Goal: Task Accomplishment & Management: Use online tool/utility

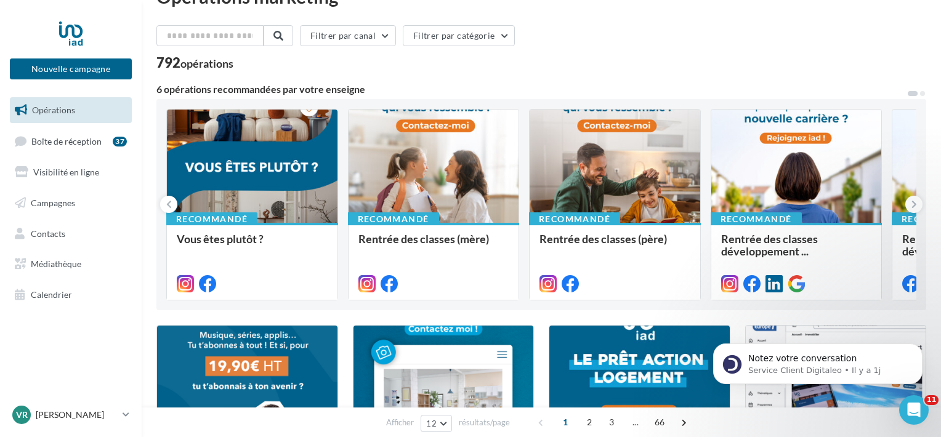
scroll to position [62, 0]
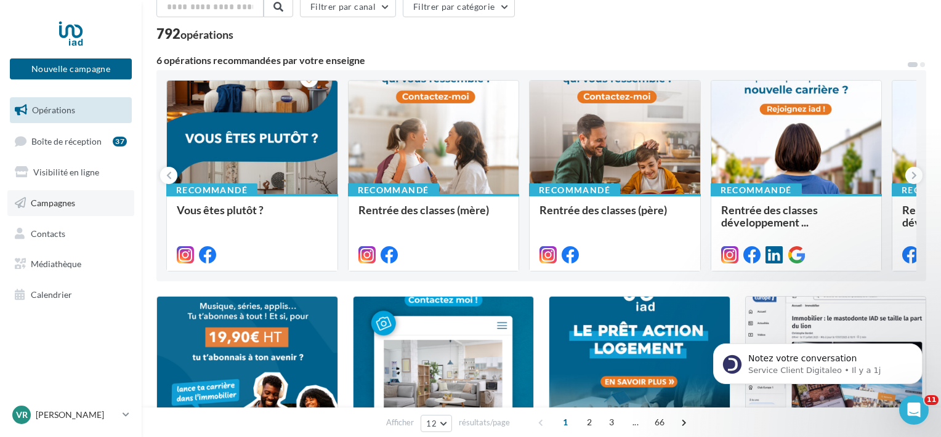
click at [55, 203] on span "Campagnes" at bounding box center [53, 203] width 44 height 10
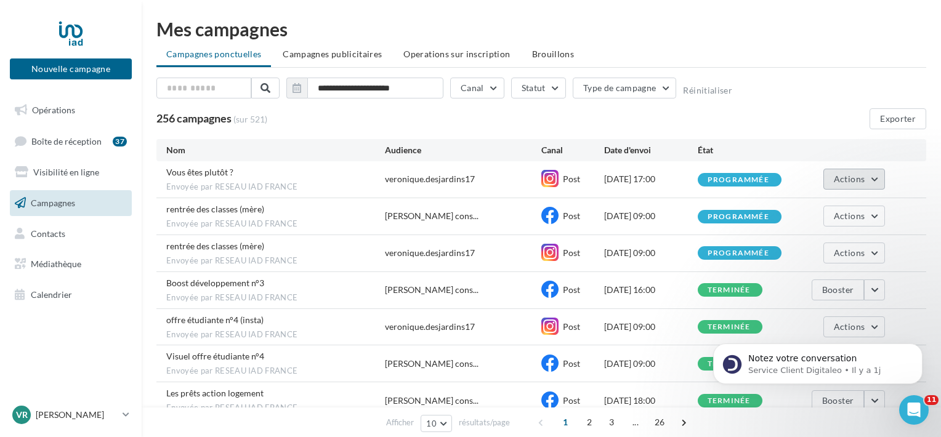
click at [872, 181] on button "Actions" at bounding box center [855, 179] width 62 height 21
click at [846, 92] on div "**********" at bounding box center [541, 91] width 770 height 26
click at [551, 85] on button "Statut" at bounding box center [538, 88] width 55 height 21
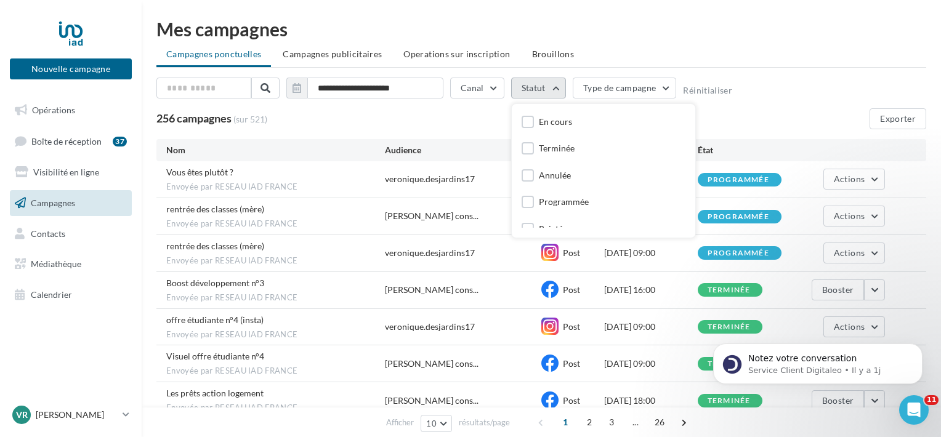
click at [551, 85] on button "Statut" at bounding box center [538, 88] width 55 height 21
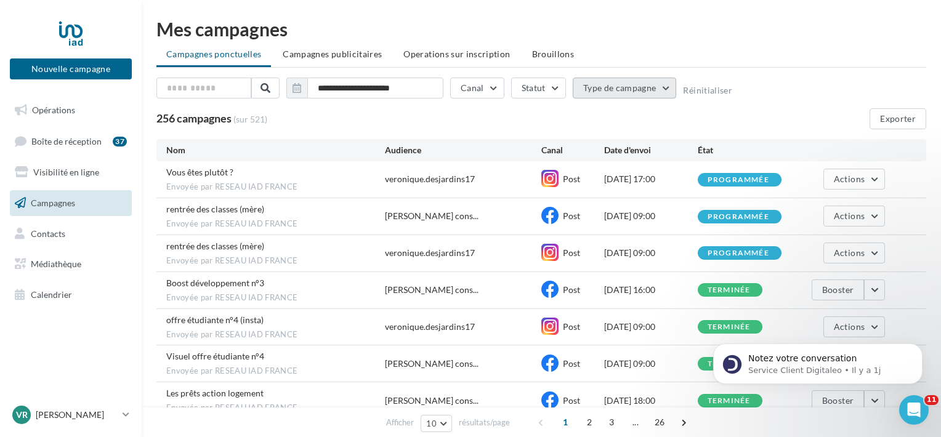
click at [663, 90] on button "Type de campagne" at bounding box center [625, 88] width 104 height 21
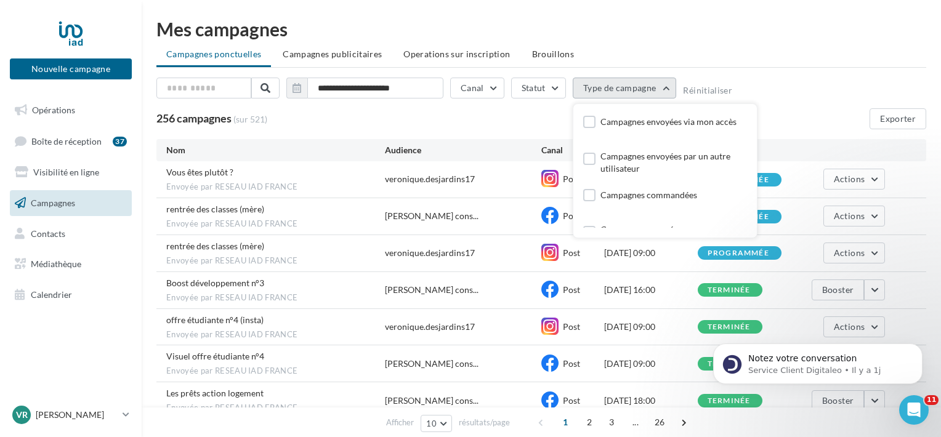
click at [663, 90] on button "Type de campagne" at bounding box center [625, 88] width 104 height 21
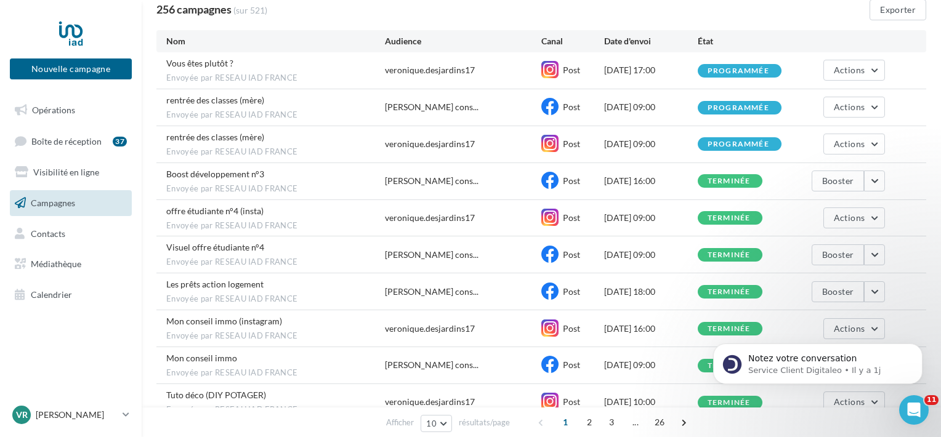
scroll to position [123, 0]
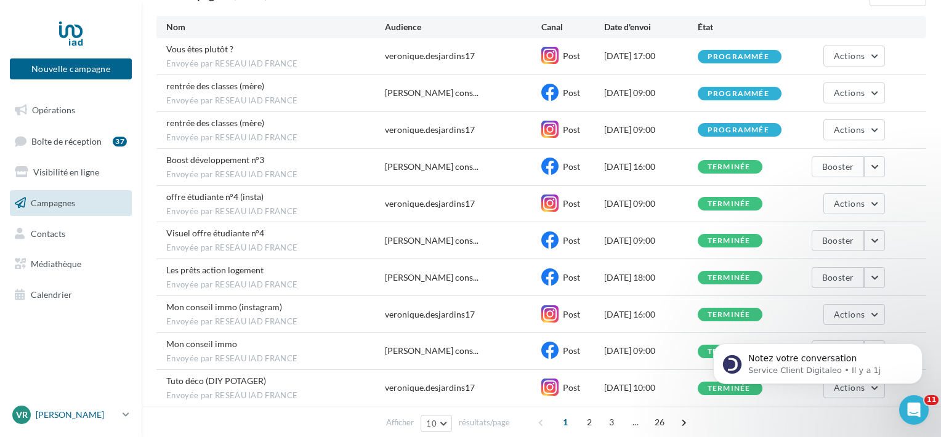
click at [59, 418] on p "[PERSON_NAME]" at bounding box center [77, 415] width 82 height 12
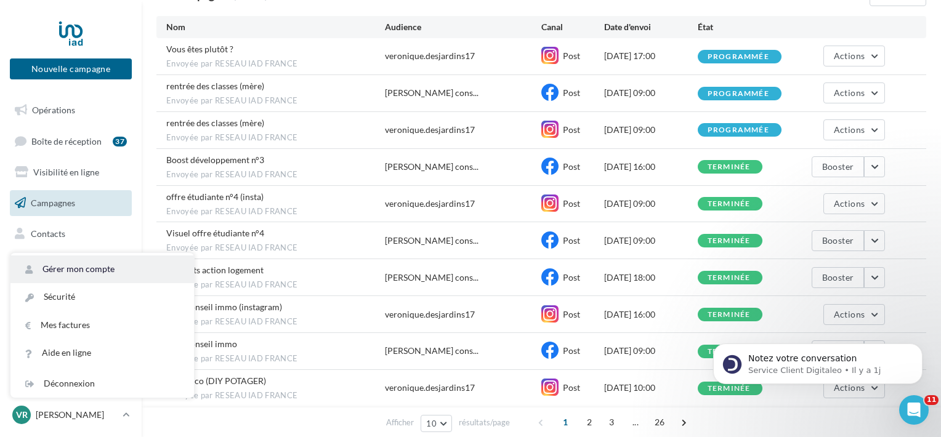
click at [83, 269] on link "Gérer mon compte" at bounding box center [102, 270] width 184 height 28
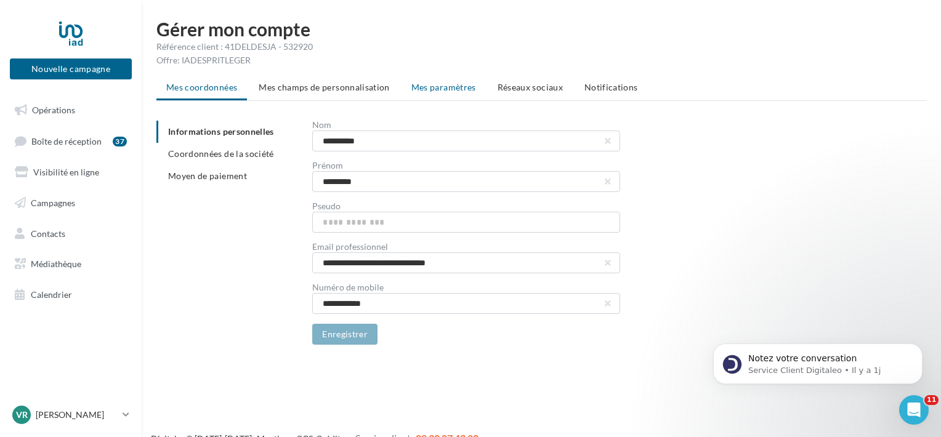
click at [433, 88] on span "Mes paramètres" at bounding box center [444, 87] width 65 height 10
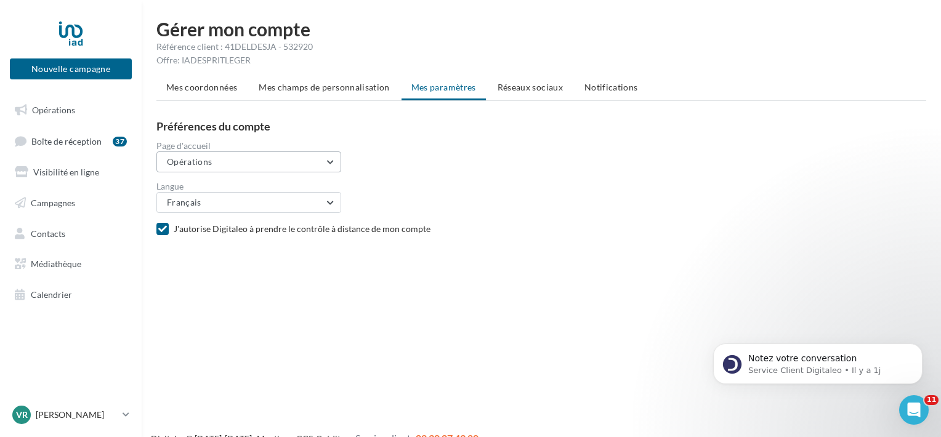
click at [333, 158] on button "Opérations" at bounding box center [248, 162] width 185 height 21
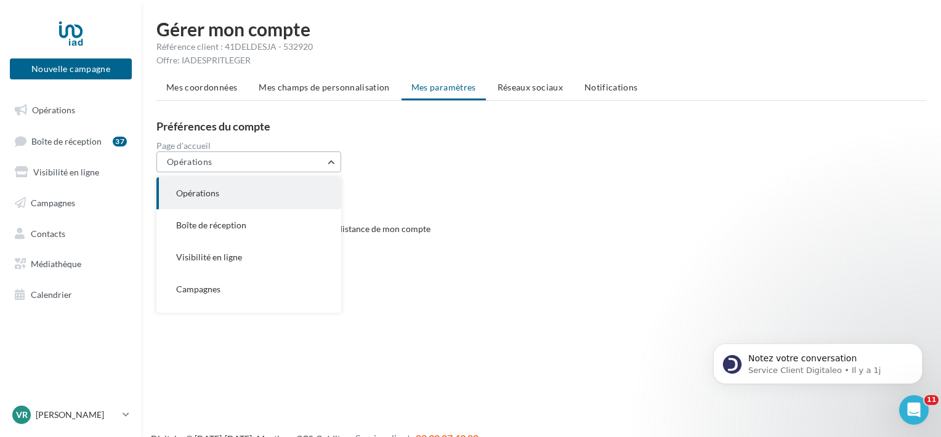
click at [333, 158] on button "Opérations" at bounding box center [248, 162] width 185 height 21
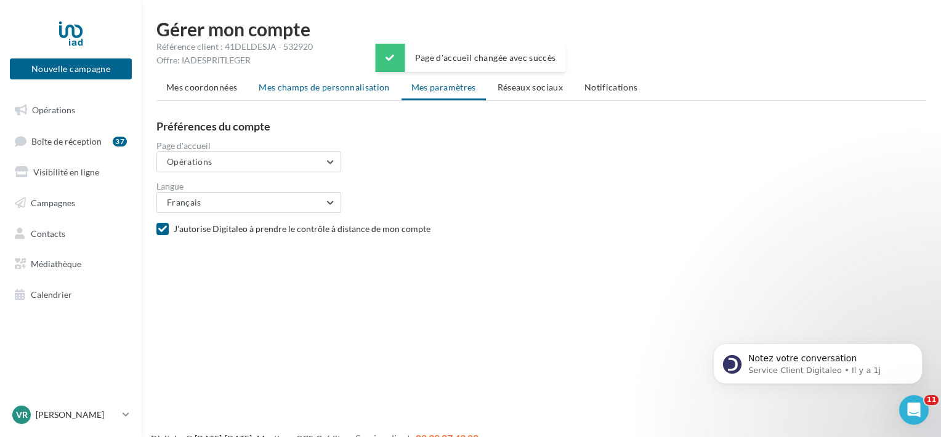
click at [318, 83] on span "Mes champs de personnalisation" at bounding box center [324, 87] width 131 height 10
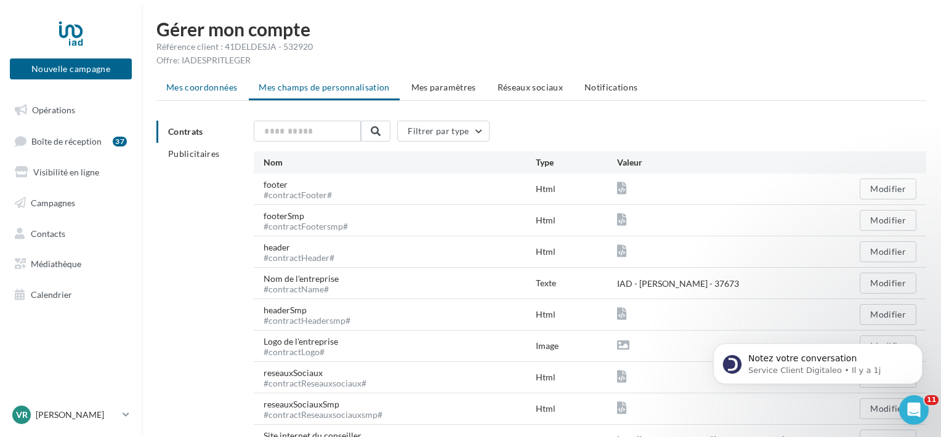
click at [205, 81] on li "Mes coordonnées" at bounding box center [201, 87] width 91 height 22
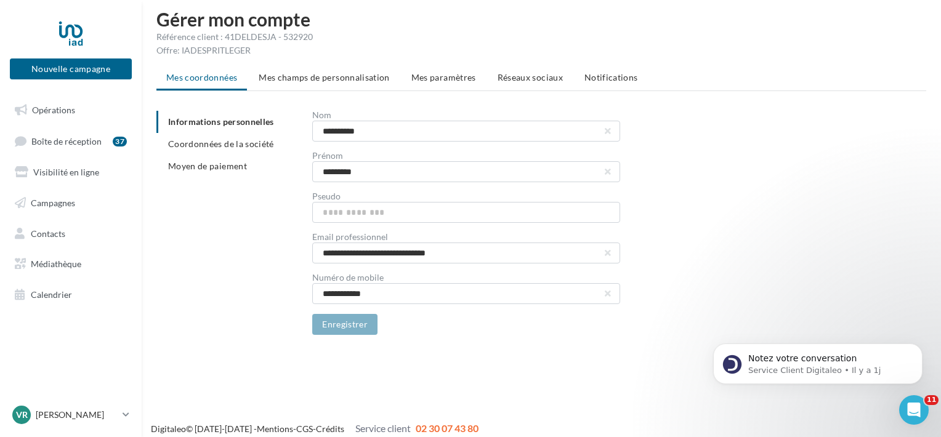
scroll to position [20, 0]
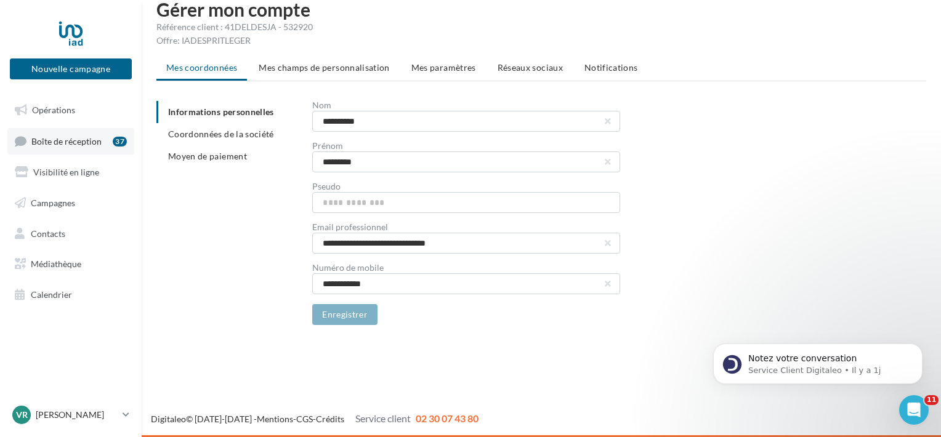
click at [81, 145] on span "Boîte de réception" at bounding box center [66, 141] width 70 height 10
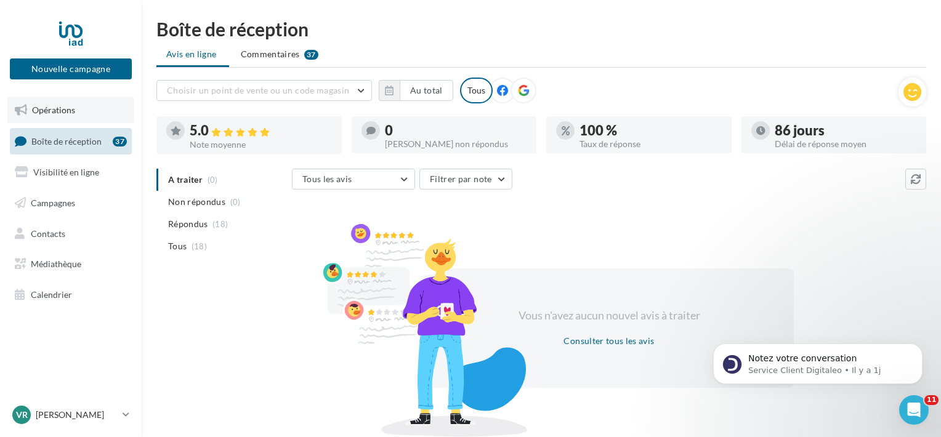
click at [67, 110] on span "Opérations" at bounding box center [53, 110] width 43 height 10
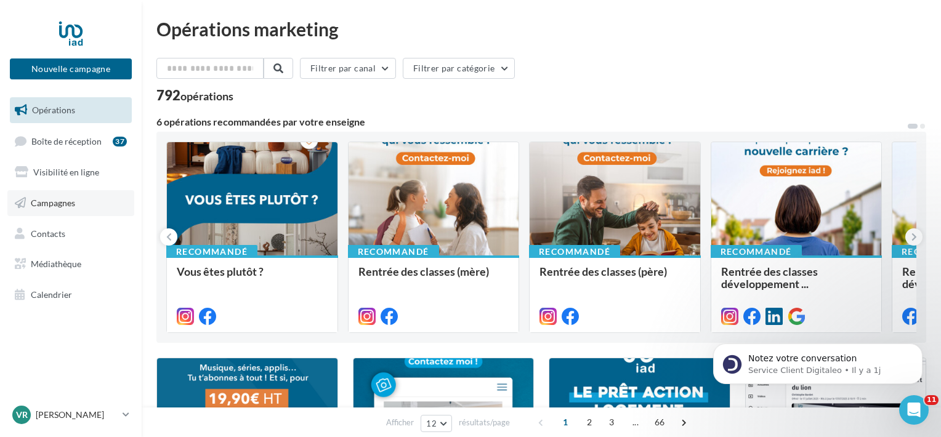
click at [63, 200] on span "Campagnes" at bounding box center [53, 203] width 44 height 10
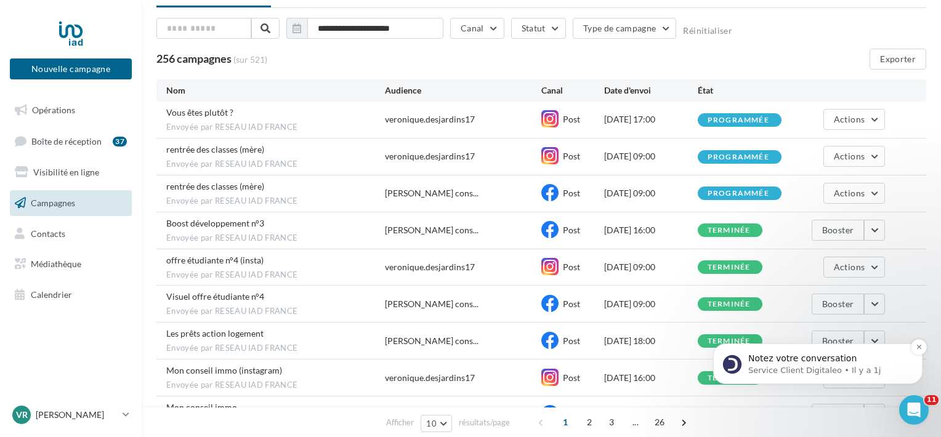
scroll to position [123, 0]
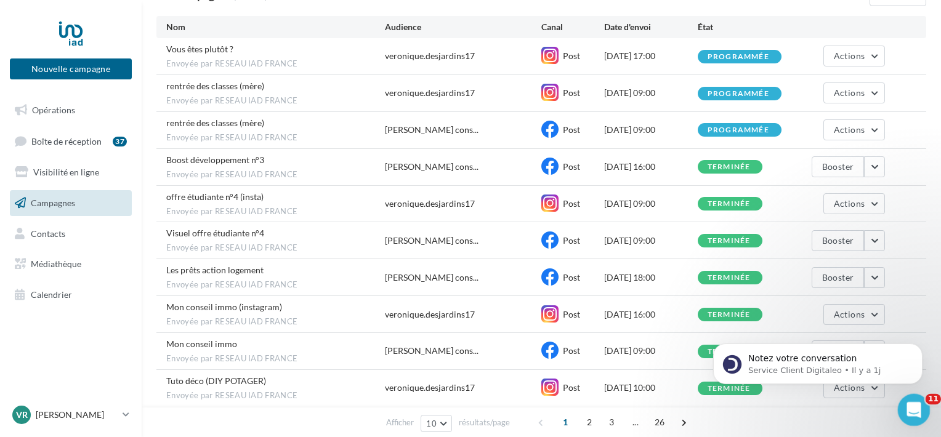
click at [922, 314] on body "Nouvelle campagne Nouvelle campagne Opérations Boîte de réception 37 Visibilité…" at bounding box center [470, 95] width 941 height 437
click at [918, 416] on div "Ouvrir le Messenger Intercom" at bounding box center [912, 408] width 41 height 41
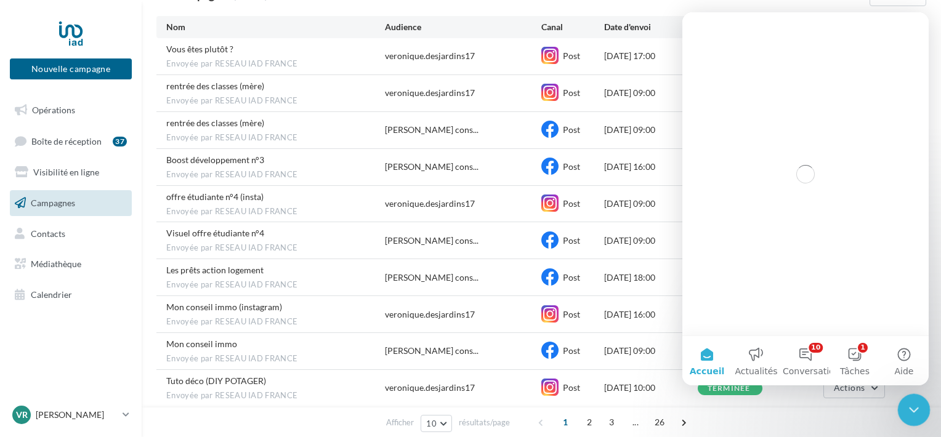
scroll to position [0, 0]
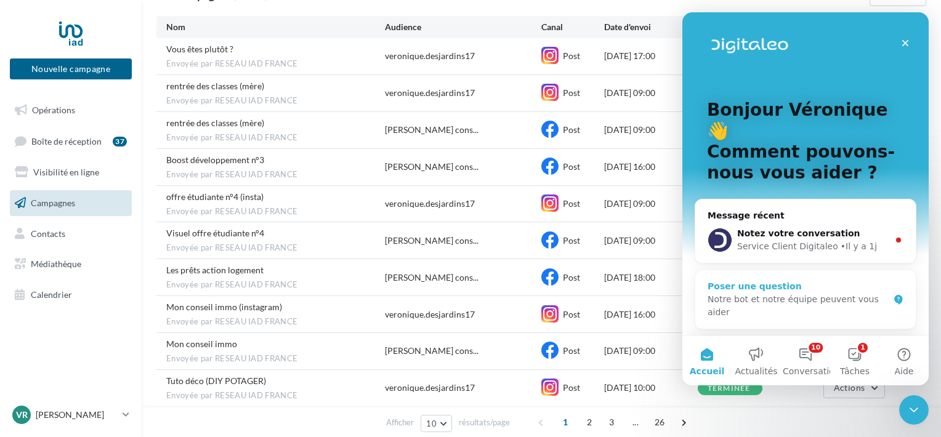
click at [722, 293] on div "Notre bot et notre équipe peuvent vous aider" at bounding box center [798, 306] width 181 height 26
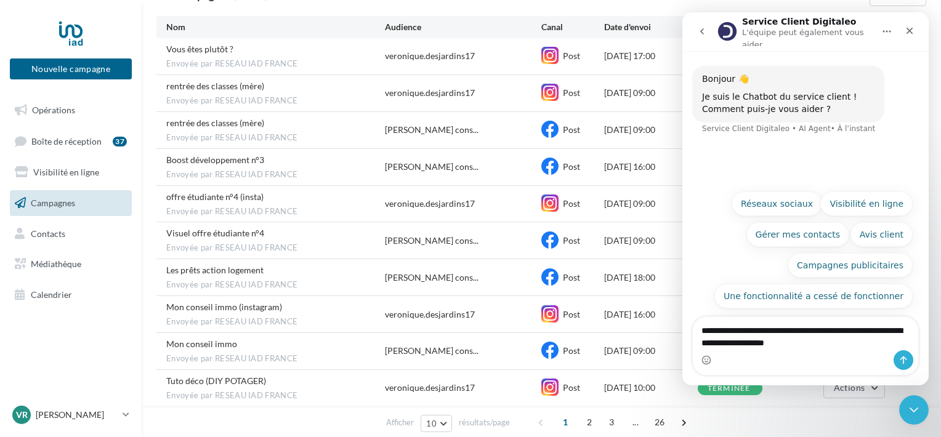
click at [766, 344] on textarea "**********" at bounding box center [805, 333] width 225 height 33
type textarea "**********"
click at [907, 362] on icon "Envoyer un message…" at bounding box center [904, 360] width 10 height 10
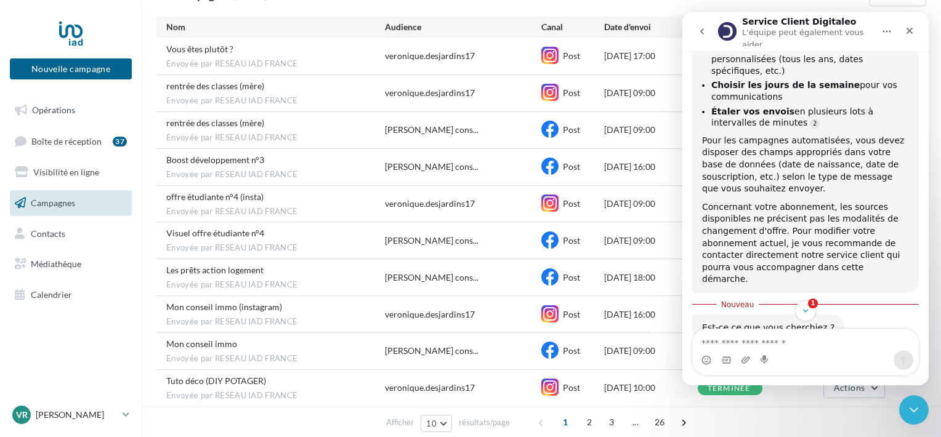
scroll to position [227, 0]
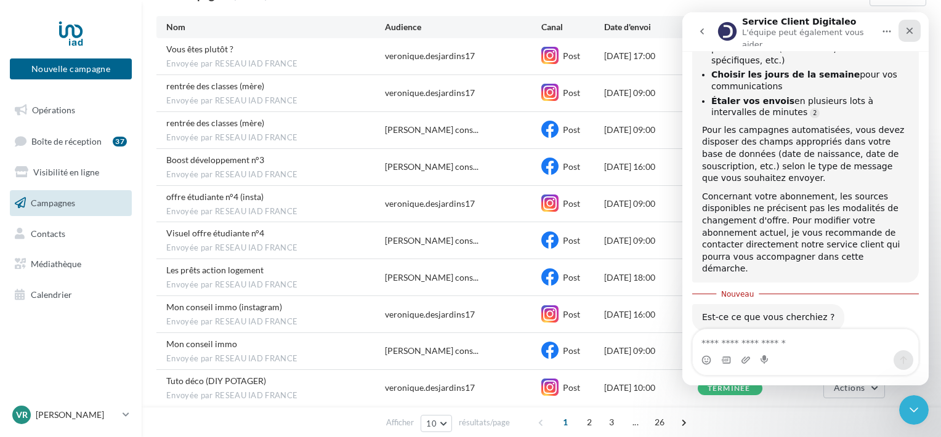
click at [907, 26] on icon "Fermer" at bounding box center [910, 31] width 10 height 10
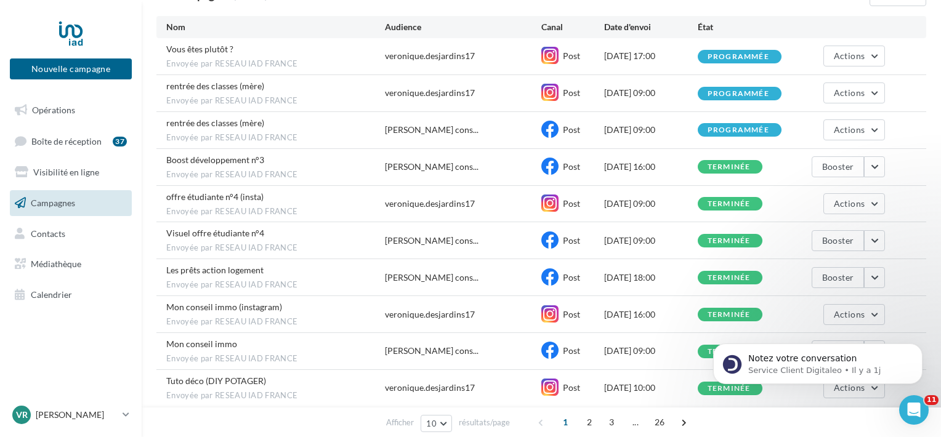
scroll to position [0, 0]
